Goal: Task Accomplishment & Management: Manage account settings

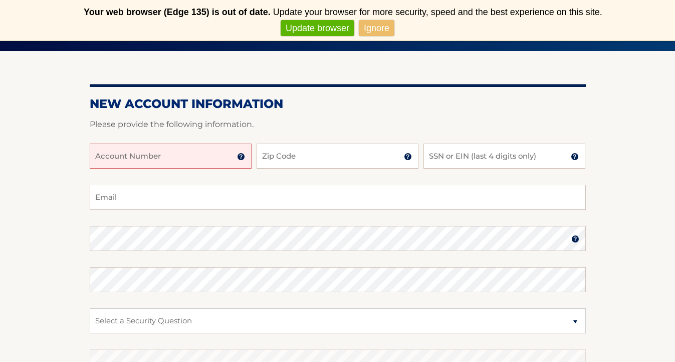
scroll to position [116, 0]
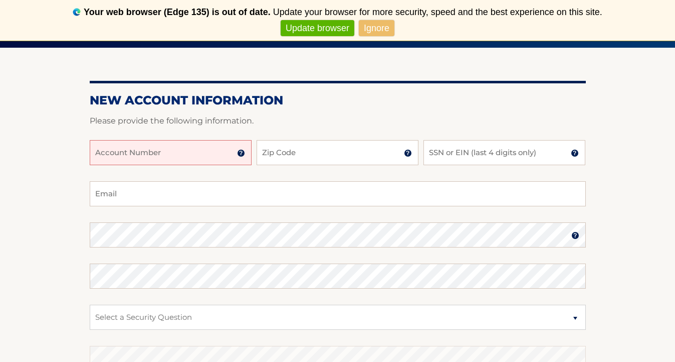
click at [152, 152] on input "Account Number" at bounding box center [171, 152] width 162 height 25
type input "44455986375"
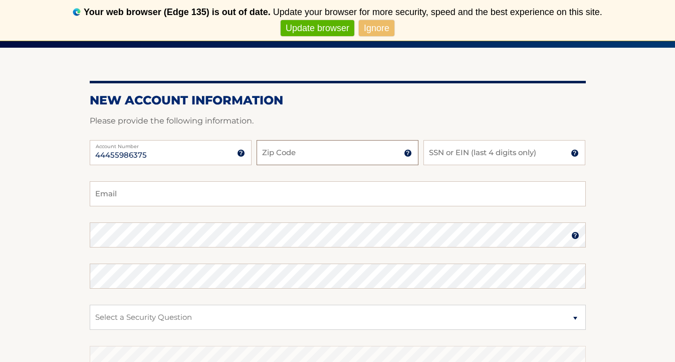
click at [302, 155] on input "Zip Code" at bounding box center [338, 152] width 162 height 25
type input "33019"
click at [452, 152] on input "SSN or EIN (last 4 digits only)" at bounding box center [505, 152] width 162 height 25
type input "3"
type input "8704"
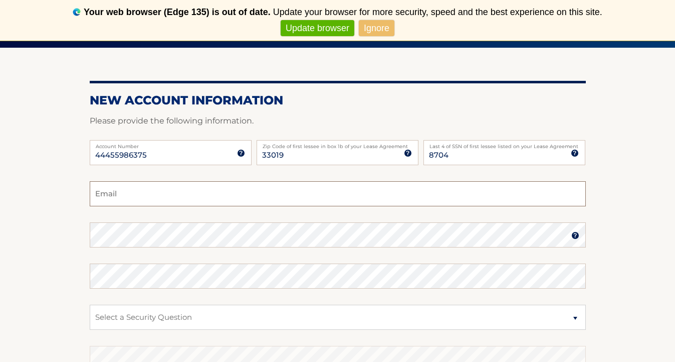
click at [156, 202] on input "Email" at bounding box center [338, 193] width 496 height 25
type input "[EMAIL_ADDRESS][DOMAIN_NAME]"
click at [102, 320] on select "Select a Security Question What was the name of your elementary school? What is…" at bounding box center [338, 316] width 496 height 25
select select "2"
click at [102, 318] on select "Select a Security Question What was the name of your elementary school? What is…" at bounding box center [338, 316] width 496 height 25
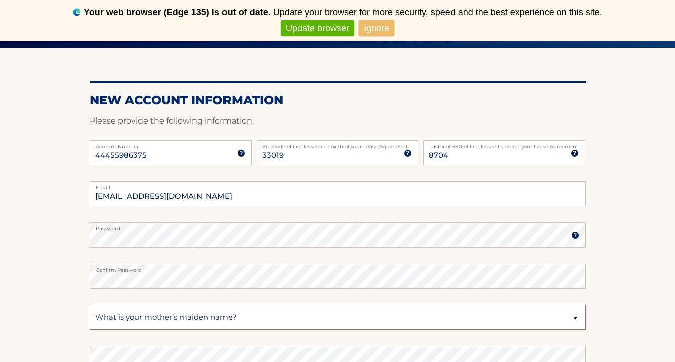
click at [266, 319] on select "Select a Security Question What was the name of your elementary school? What is…" at bounding box center [338, 316] width 496 height 25
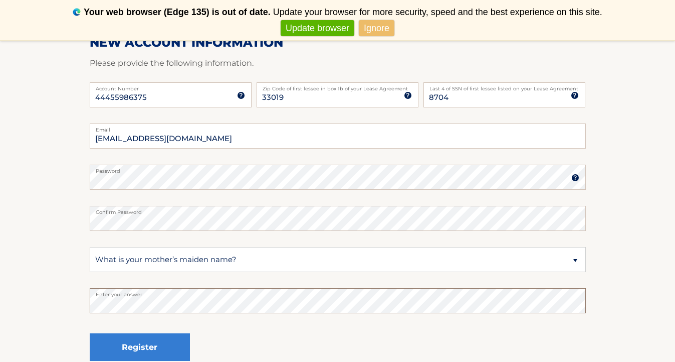
scroll to position [173, 0]
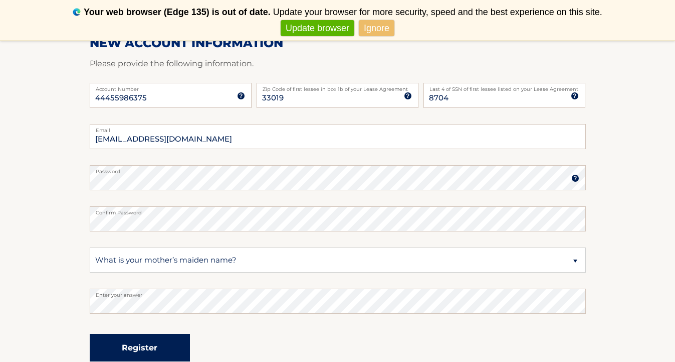
click at [124, 349] on button "Register" at bounding box center [140, 347] width 100 height 28
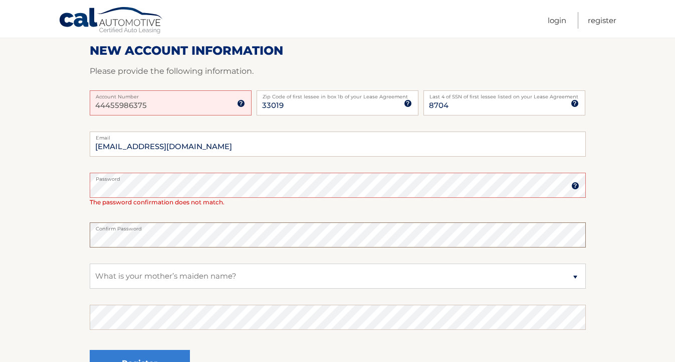
scroll to position [169, 0]
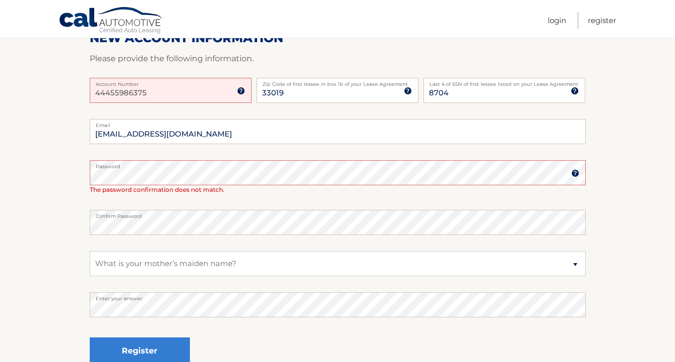
click at [243, 90] on img at bounding box center [241, 91] width 8 height 8
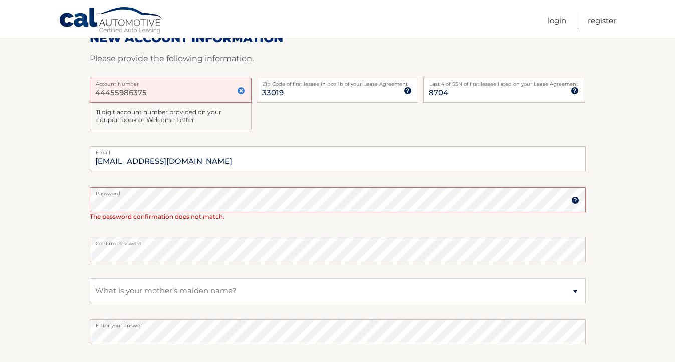
click at [204, 92] on input "44455986375" at bounding box center [171, 90] width 162 height 25
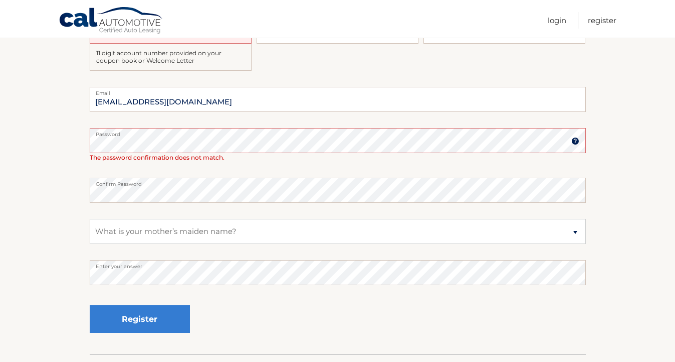
scroll to position [296, 0]
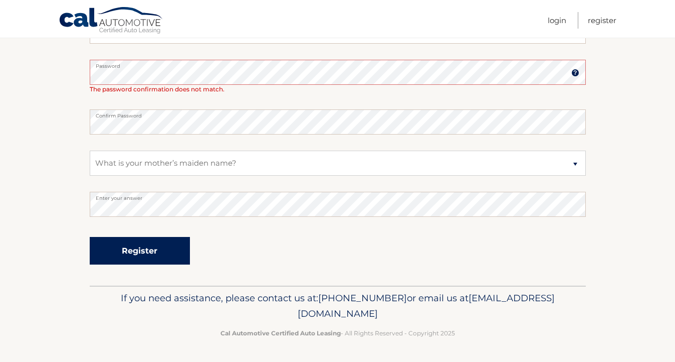
click at [170, 250] on button "Register" at bounding box center [140, 251] width 100 height 28
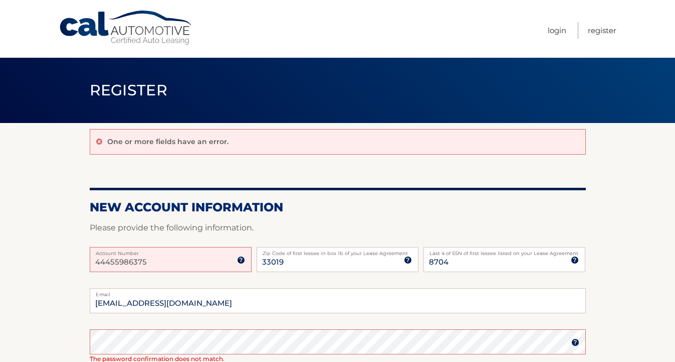
click at [99, 145] on div "One or more fields have an error." at bounding box center [338, 142] width 496 height 26
click at [99, 142] on icon at bounding box center [99, 141] width 6 height 7
click at [97, 142] on icon at bounding box center [99, 141] width 6 height 7
click at [99, 142] on icon at bounding box center [99, 141] width 6 height 7
click at [151, 263] on input "44455986375" at bounding box center [171, 259] width 162 height 25
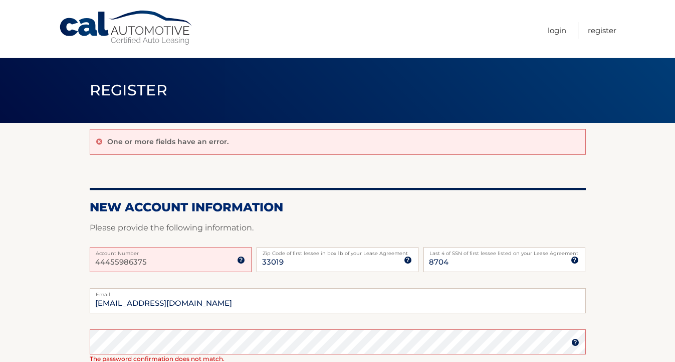
click at [151, 263] on input "44455986375" at bounding box center [171, 259] width 162 height 25
click at [243, 261] on img at bounding box center [241, 260] width 8 height 8
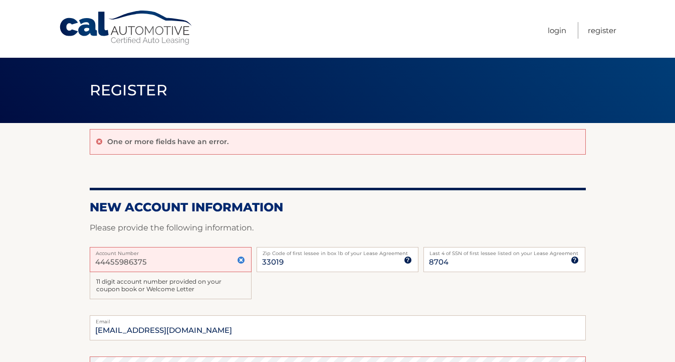
click at [193, 260] on input "44455986375" at bounding box center [171, 259] width 162 height 25
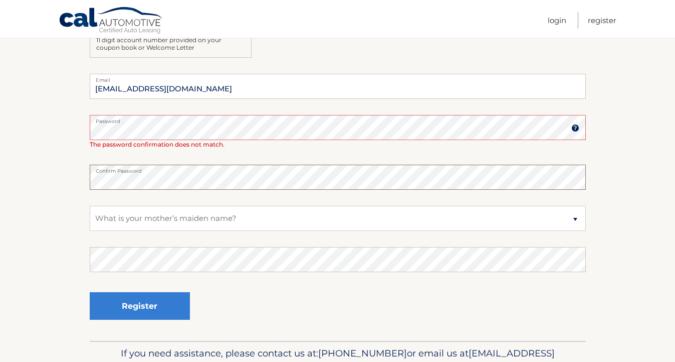
scroll to position [243, 0]
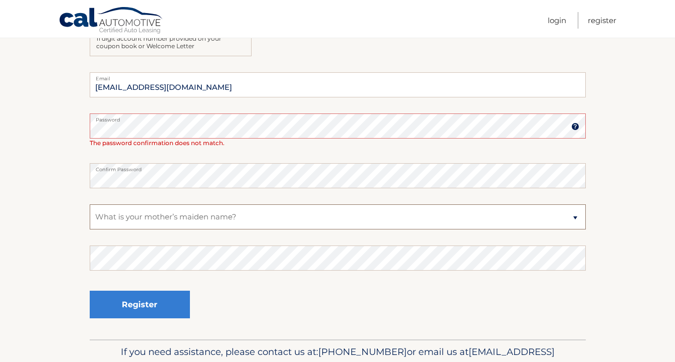
click at [127, 224] on select "Select a Security Question What was the name of your elementary school? What is…" at bounding box center [338, 216] width 496 height 25
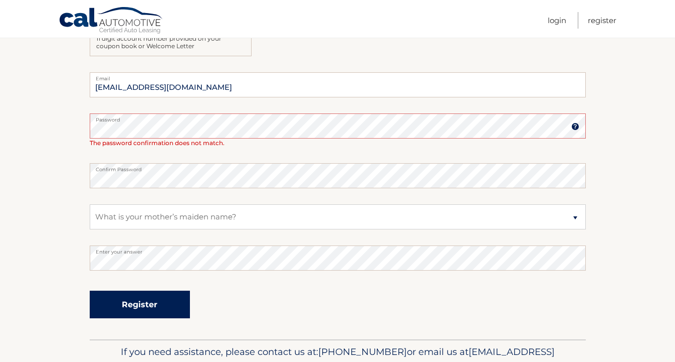
click at [127, 298] on button "Register" at bounding box center [140, 304] width 100 height 28
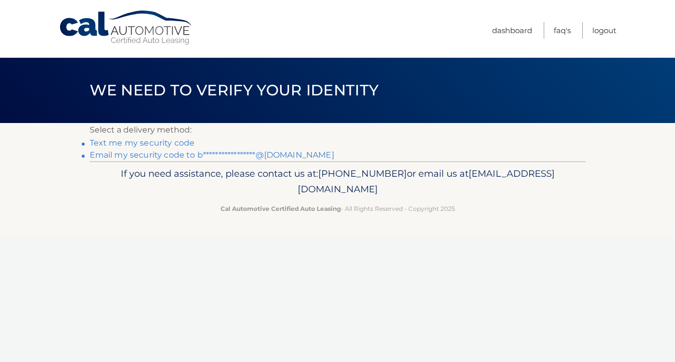
click at [184, 142] on link "Text me my security code" at bounding box center [142, 143] width 105 height 10
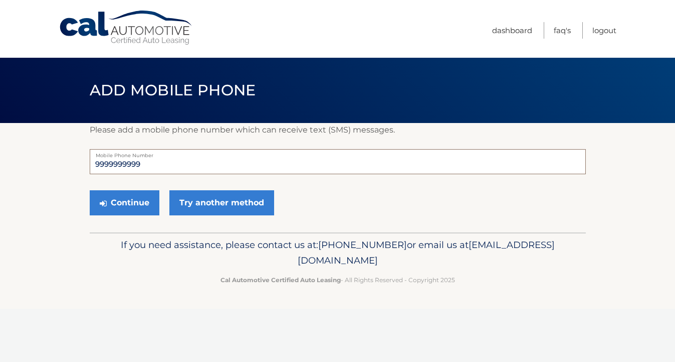
click at [149, 162] on input "9999999999" at bounding box center [338, 161] width 496 height 25
type input "9"
type input "7863890211"
click at [116, 207] on button "Continue" at bounding box center [125, 202] width 70 height 25
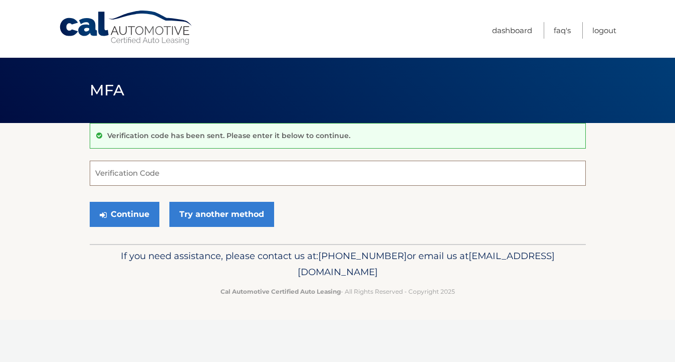
click at [105, 170] on input "Verification Code" at bounding box center [338, 172] width 496 height 25
type input "758508"
click at [116, 221] on button "Continue" at bounding box center [125, 214] width 70 height 25
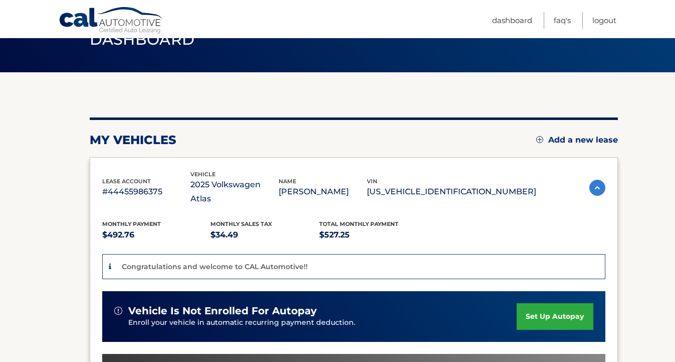
scroll to position [85, 0]
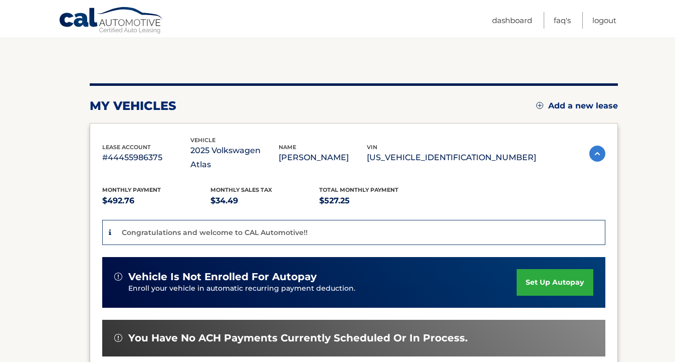
click at [549, 269] on link "set up autopay" at bounding box center [555, 282] width 76 height 27
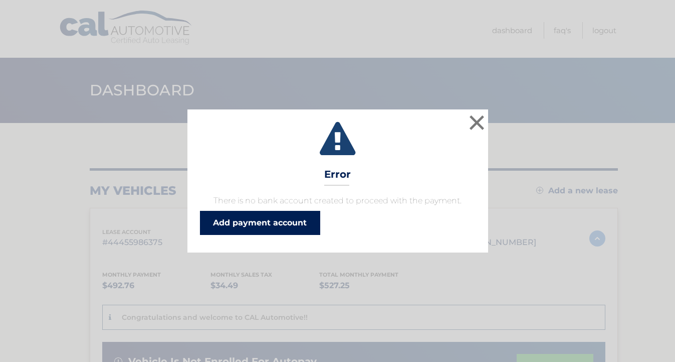
click at [279, 220] on link "Add payment account" at bounding box center [260, 223] width 120 height 24
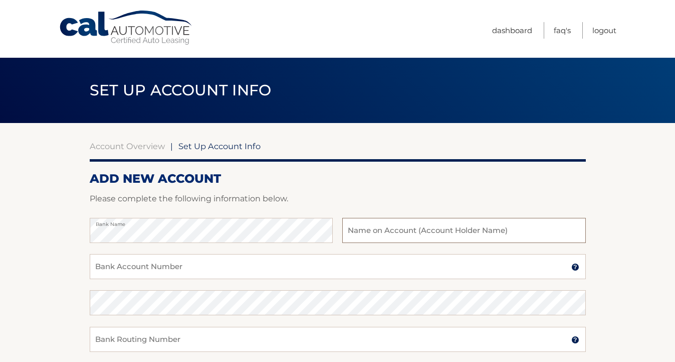
click at [362, 233] on input "text" at bounding box center [463, 230] width 243 height 25
type input "[PERSON_NAME]"
click at [126, 267] on input "Bank Account Number" at bounding box center [338, 266] width 496 height 25
type input "36231692927"
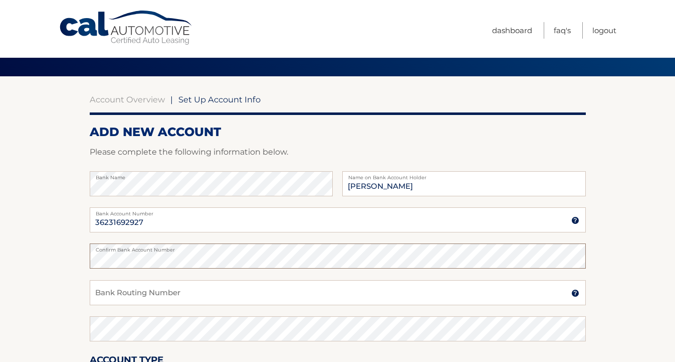
scroll to position [49, 0]
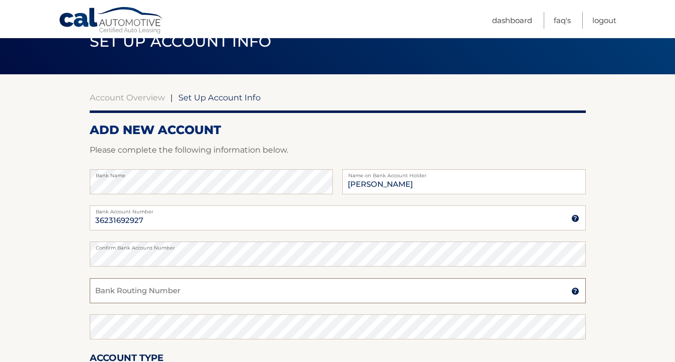
click at [108, 292] on input "Bank Routing Number" at bounding box center [338, 290] width 496 height 25
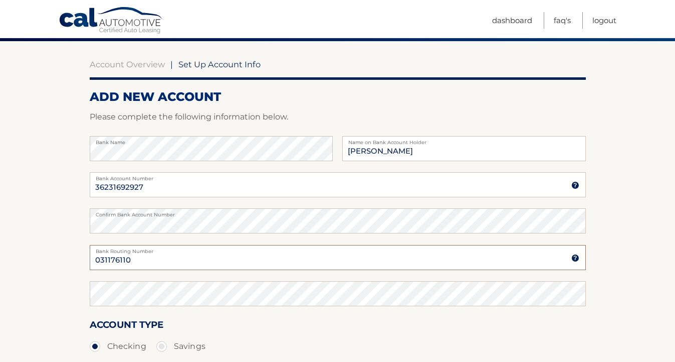
scroll to position [87, 0]
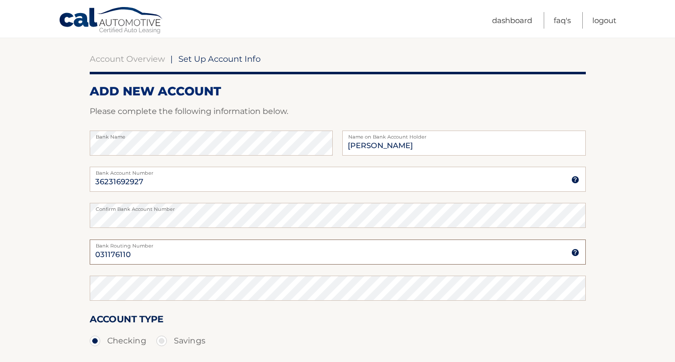
type input "031176110"
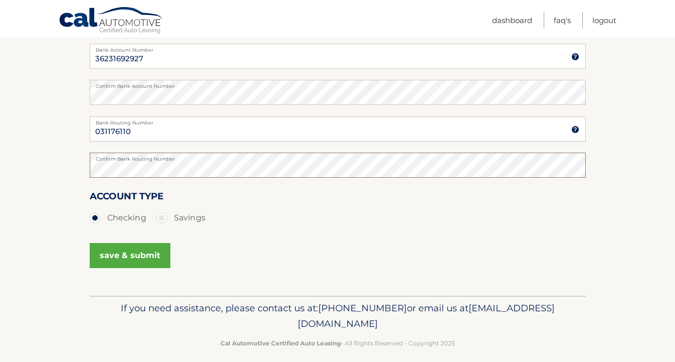
scroll to position [212, 0]
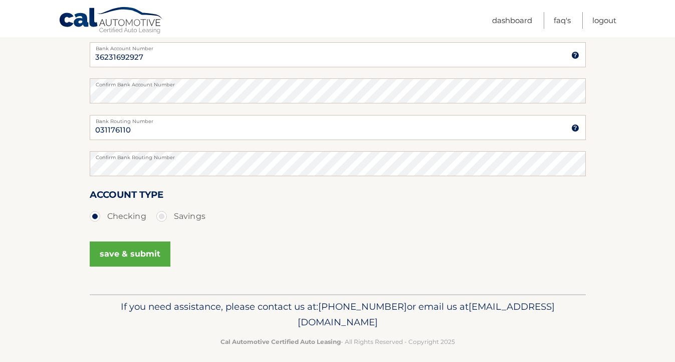
click at [165, 212] on label "Savings" at bounding box center [180, 216] width 49 height 20
click at [165, 212] on input "Savings" at bounding box center [165, 214] width 10 height 16
radio input "true"
click at [132, 262] on button "save & submit" at bounding box center [130, 253] width 81 height 25
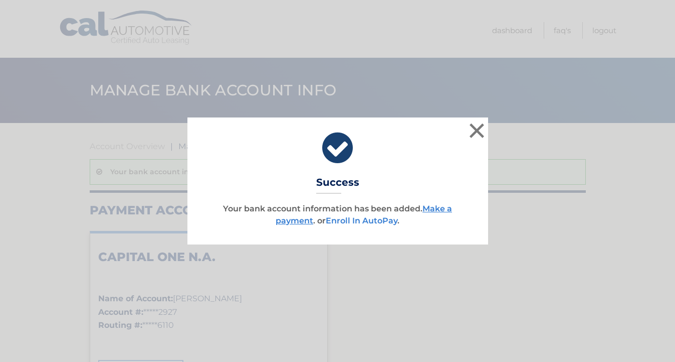
click at [357, 219] on link "Enroll In AutoPay" at bounding box center [362, 221] width 72 height 10
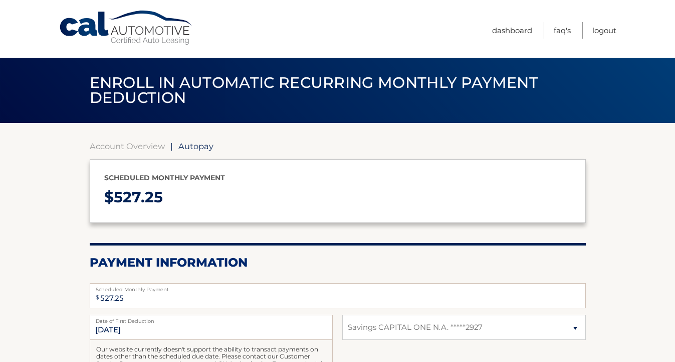
select select "ZjBiYTM3NGYtNmQzMy00OTEyLTg2ODUtZTNkMTI5NmYwYmU5"
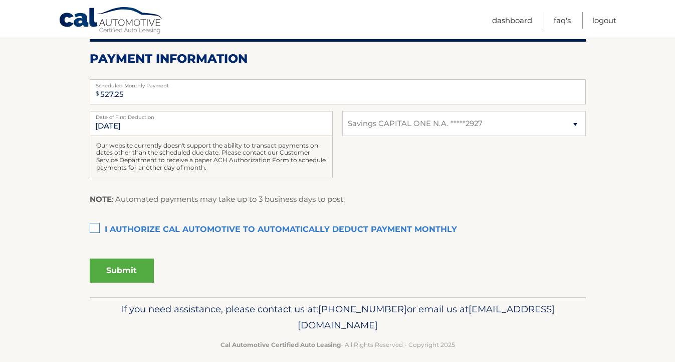
scroll to position [215, 0]
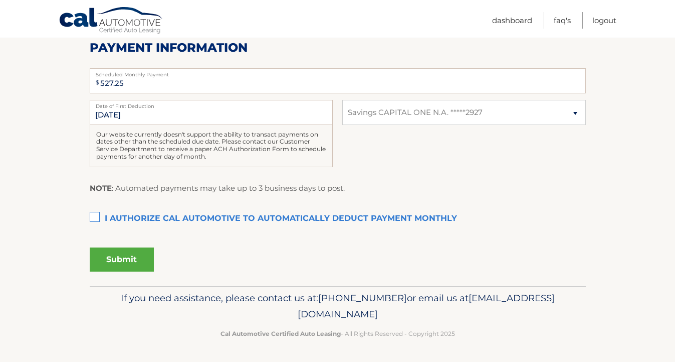
click at [95, 219] on label "I authorize cal automotive to automatically deduct payment monthly This checkbo…" at bounding box center [338, 219] width 496 height 20
click at [0, 0] on input "I authorize cal automotive to automatically deduct payment monthly This checkbo…" at bounding box center [0, 0] width 0 height 0
click at [123, 262] on button "Submit" at bounding box center [122, 259] width 64 height 24
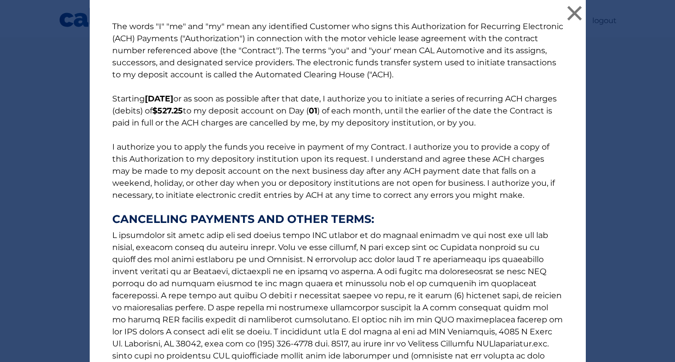
scroll to position [124, 0]
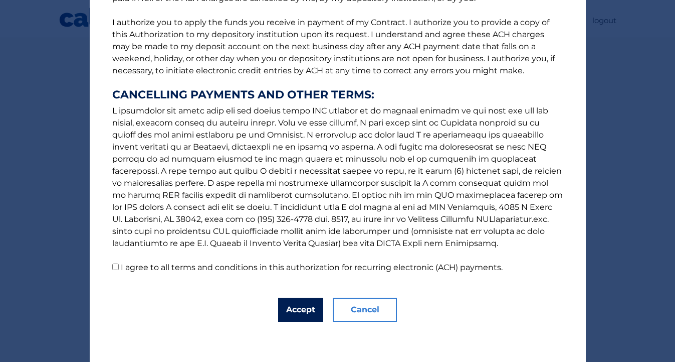
click at [298, 311] on button "Accept" at bounding box center [300, 309] width 45 height 24
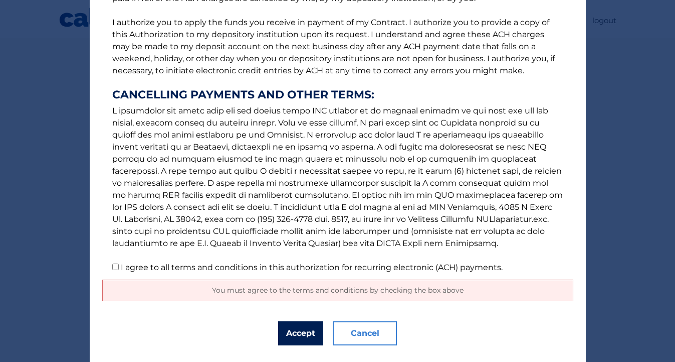
click at [298, 336] on button "Accept" at bounding box center [300, 333] width 45 height 24
click at [116, 267] on input "I agree to all terms and conditions in this authorization for recurring electro…" at bounding box center [115, 266] width 7 height 7
checkbox input "true"
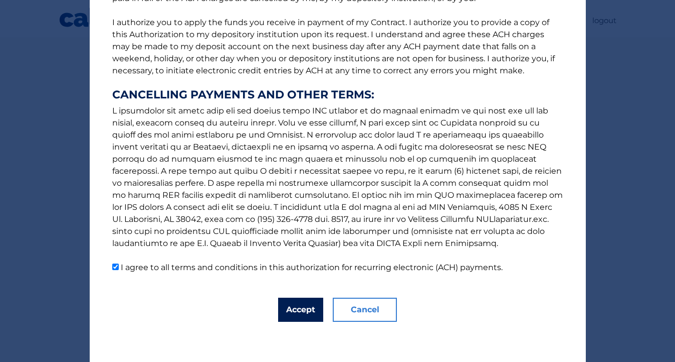
click at [301, 308] on button "Accept" at bounding box center [300, 309] width 45 height 24
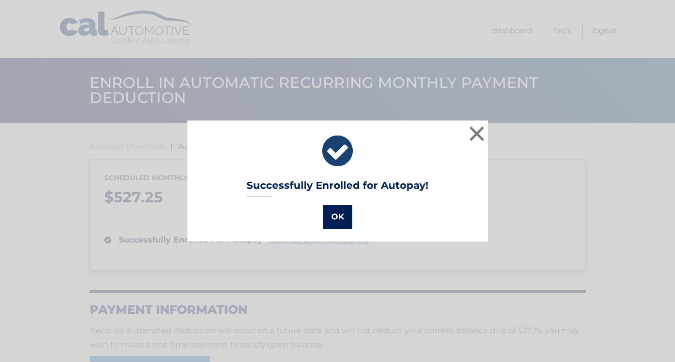
click at [335, 219] on button "OK" at bounding box center [337, 217] width 29 height 24
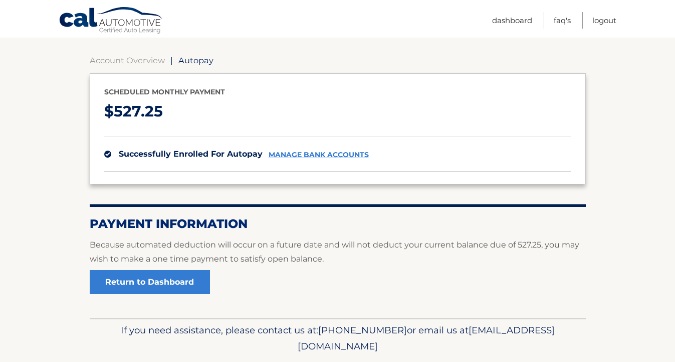
scroll to position [118, 0]
